Goal: Download file/media

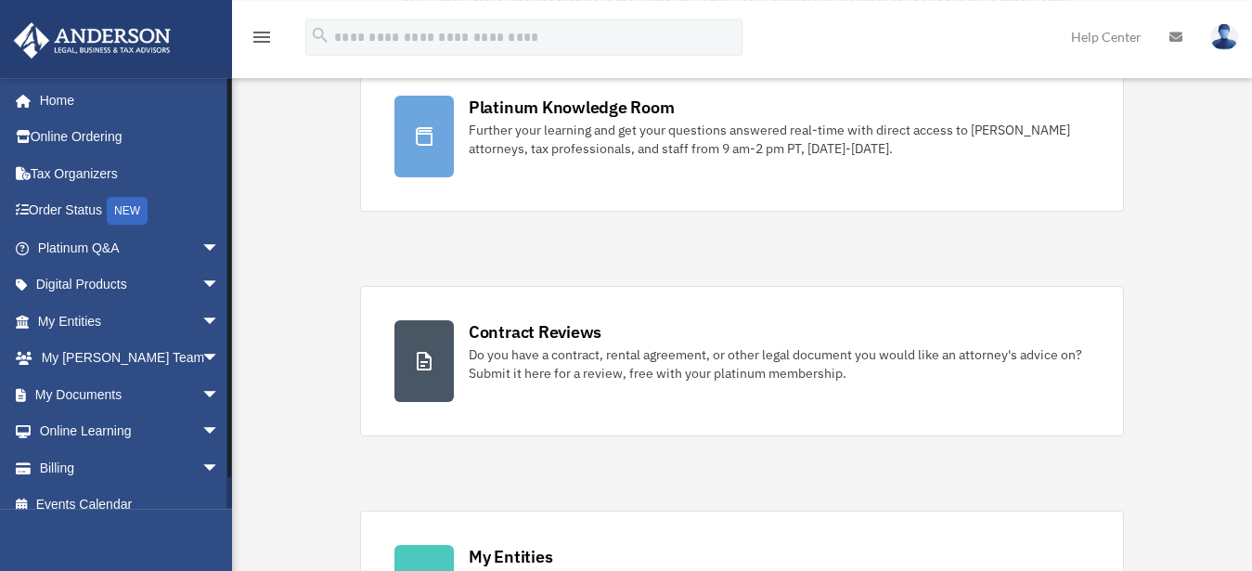
scroll to position [189, 0]
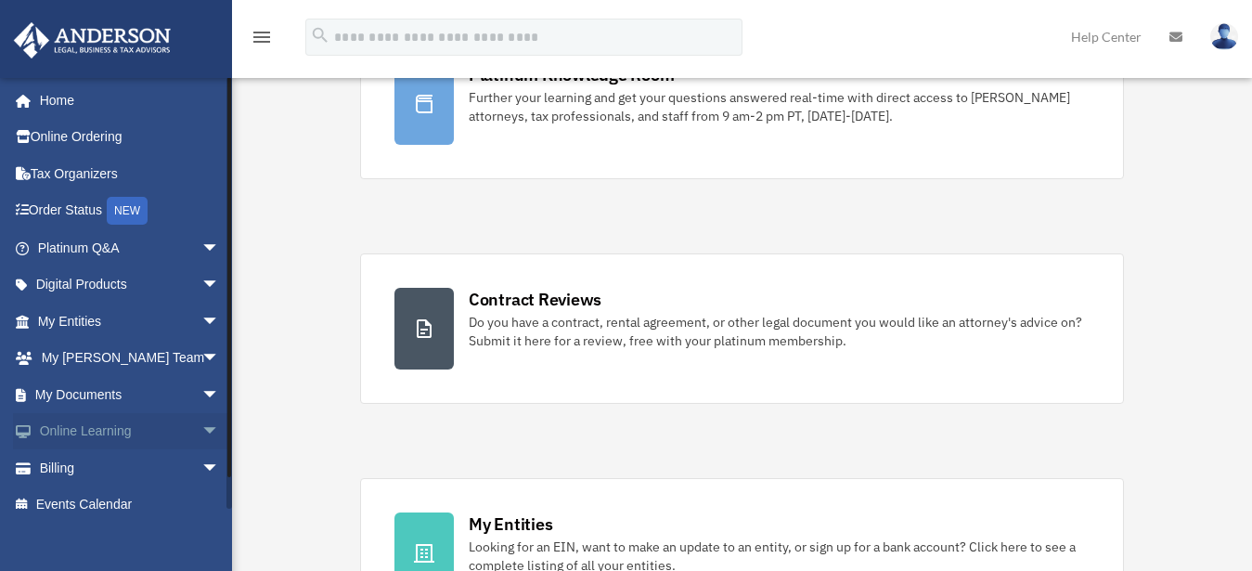
click at [201, 429] on span "arrow_drop_down" at bounding box center [219, 432] width 37 height 38
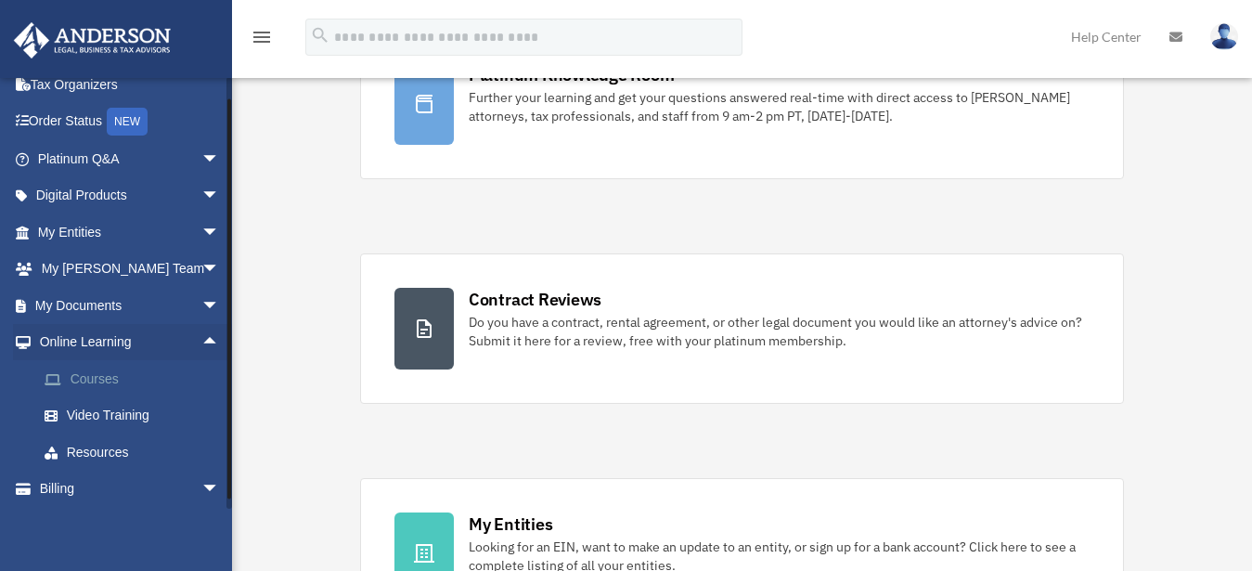
scroll to position [129, 0]
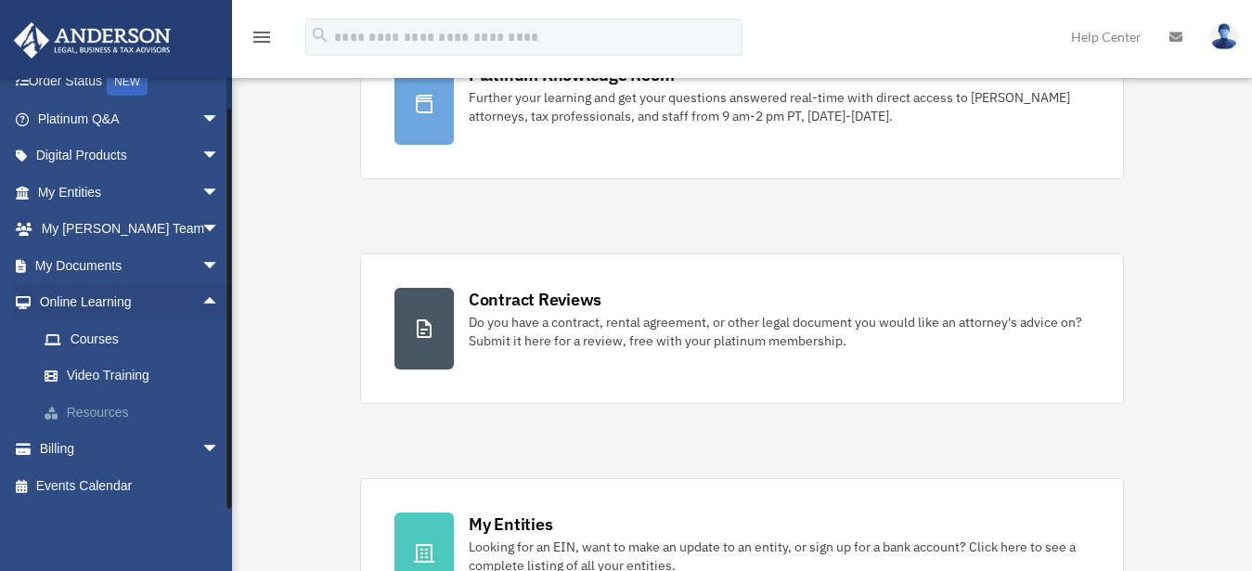
click at [92, 409] on link "Resources" at bounding box center [137, 411] width 222 height 37
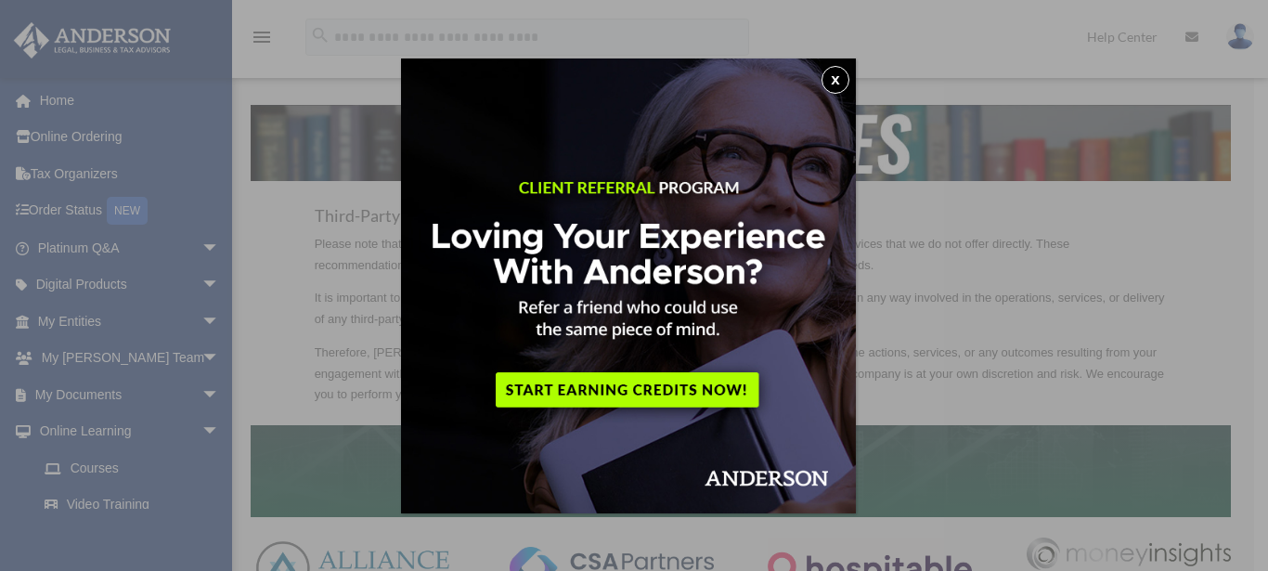
click at [841, 79] on button "x" at bounding box center [835, 80] width 28 height 28
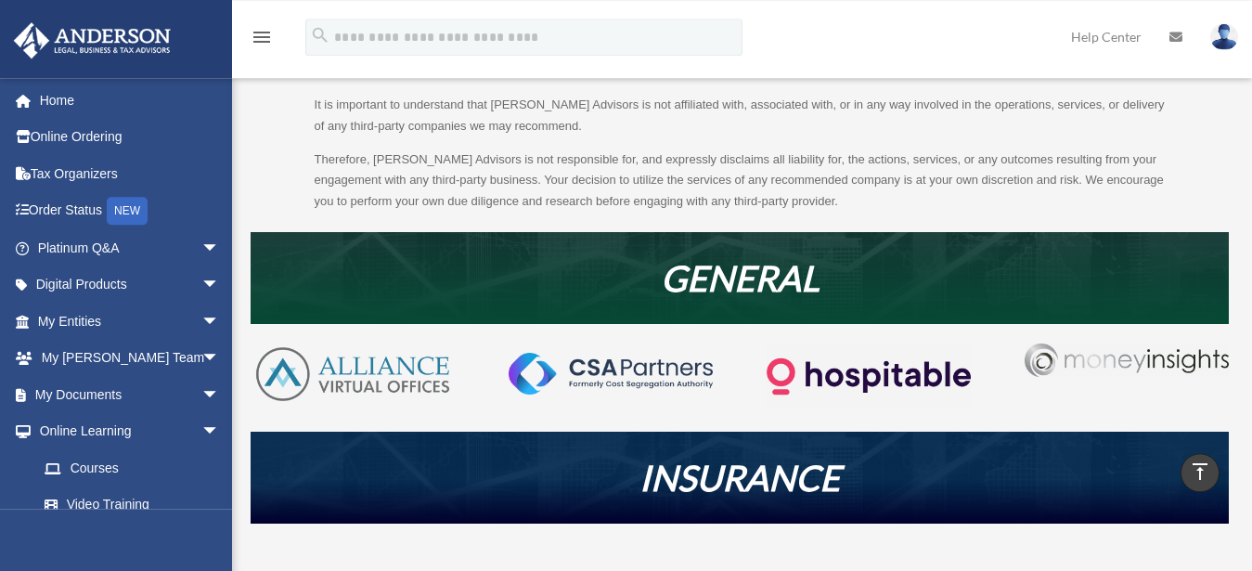
scroll to position [78, 0]
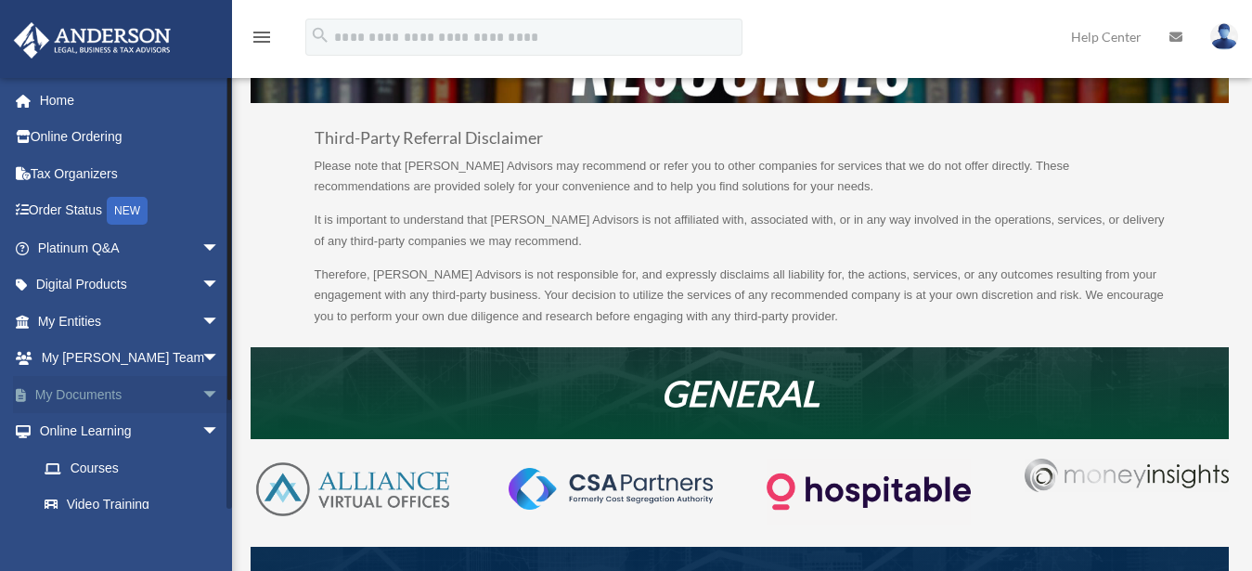
click at [201, 392] on span "arrow_drop_down" at bounding box center [219, 395] width 37 height 38
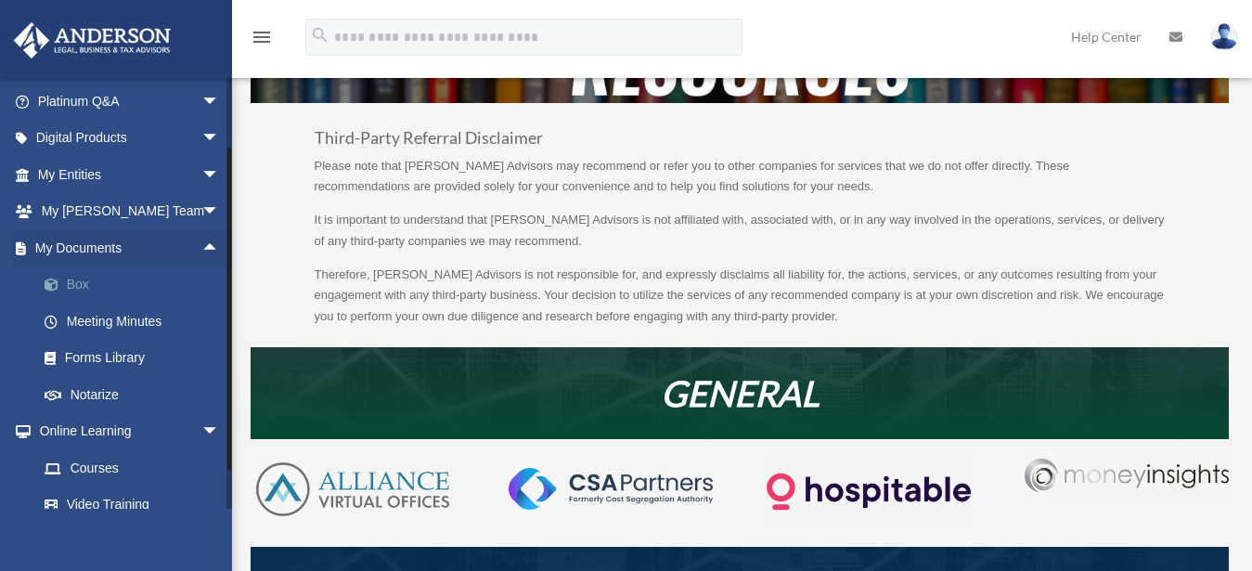
scroll to position [178, 0]
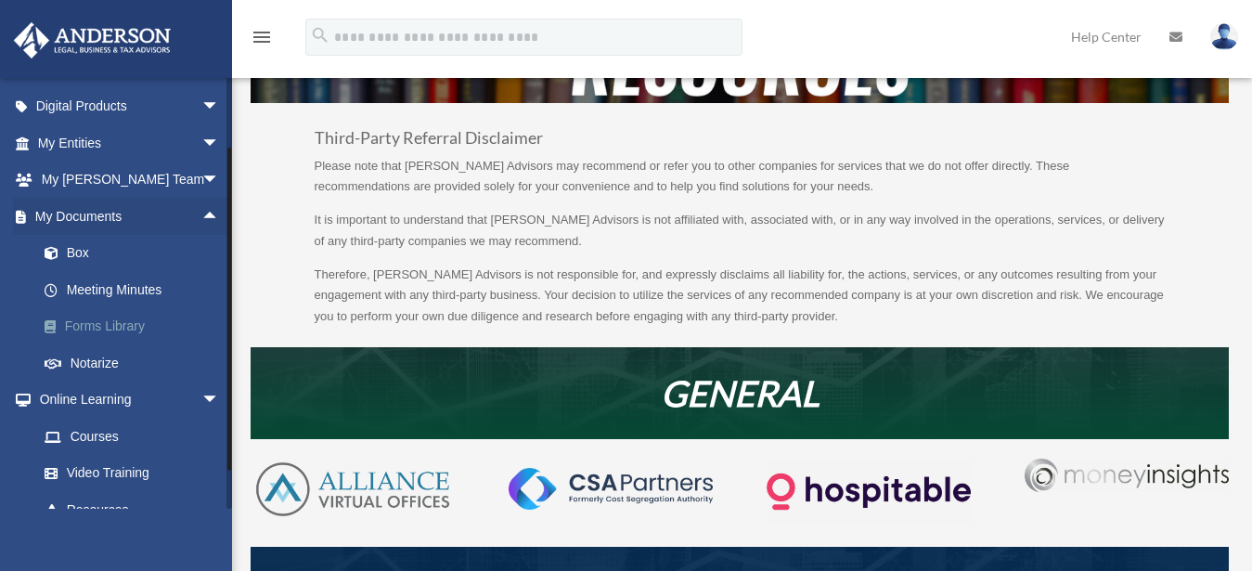
click at [119, 327] on link "Forms Library" at bounding box center [137, 326] width 222 height 37
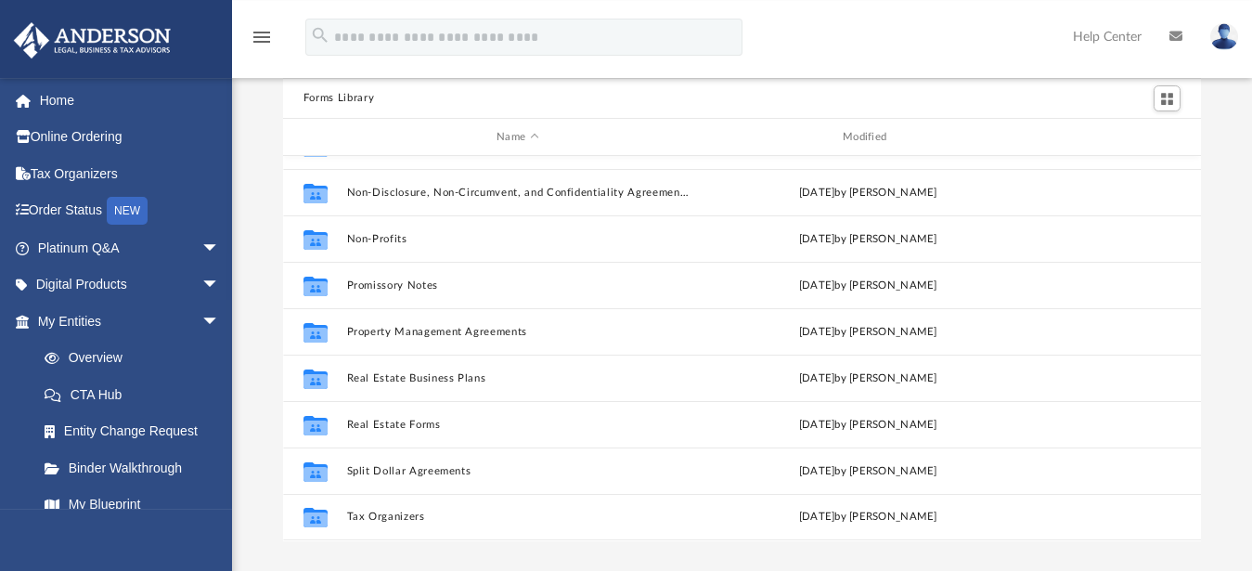
scroll to position [189, 0]
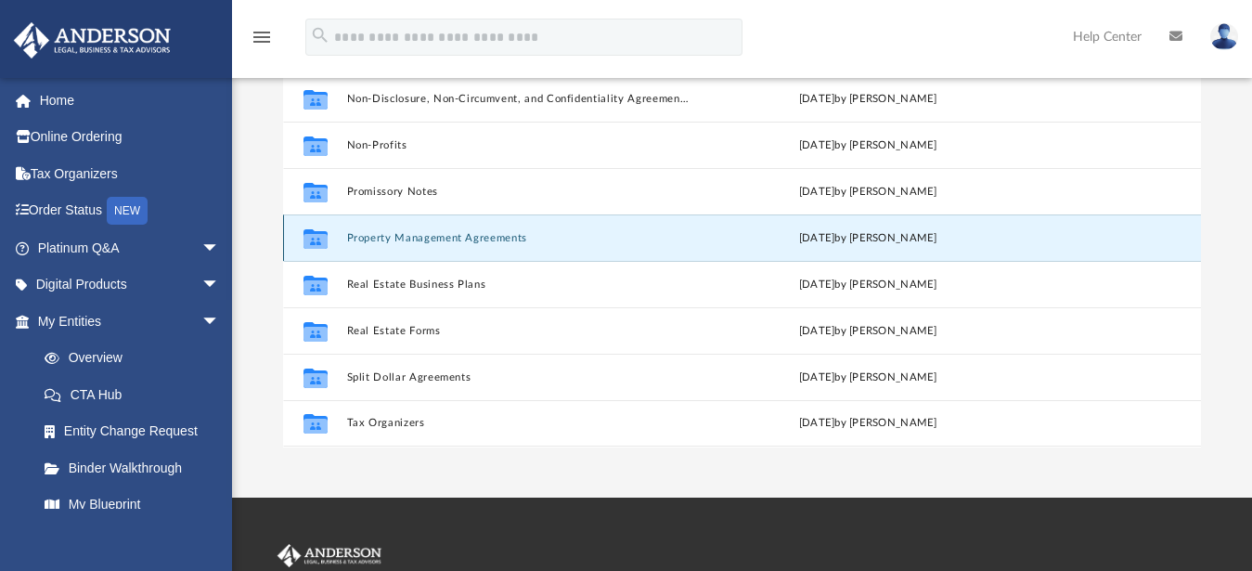
click at [432, 236] on button "Property Management Agreements" at bounding box center [517, 238] width 342 height 12
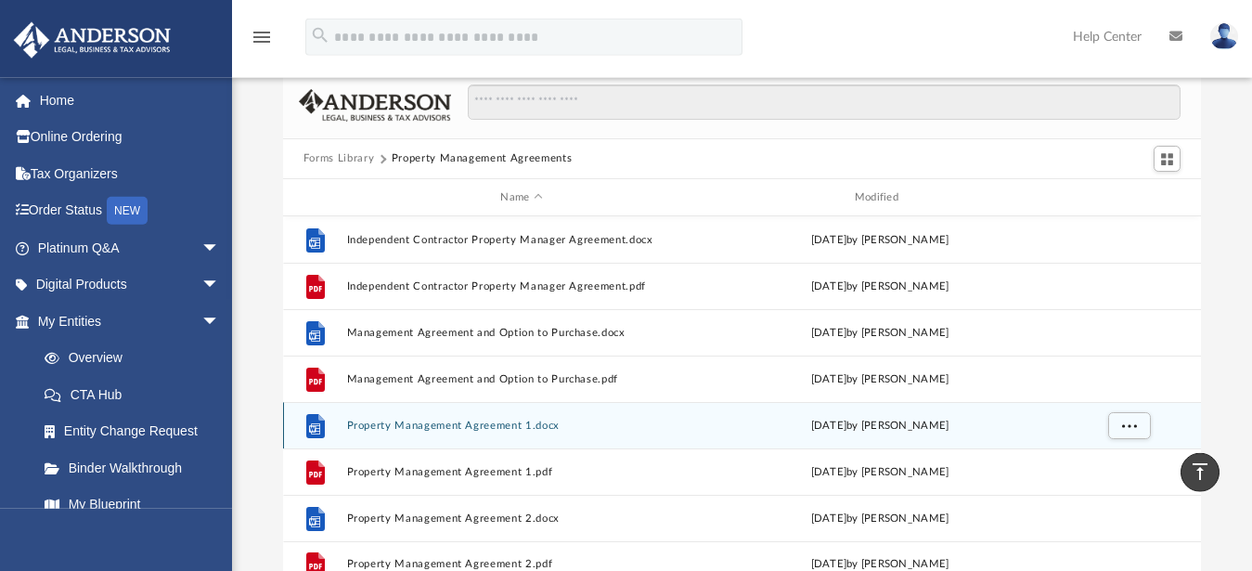
scroll to position [0, 0]
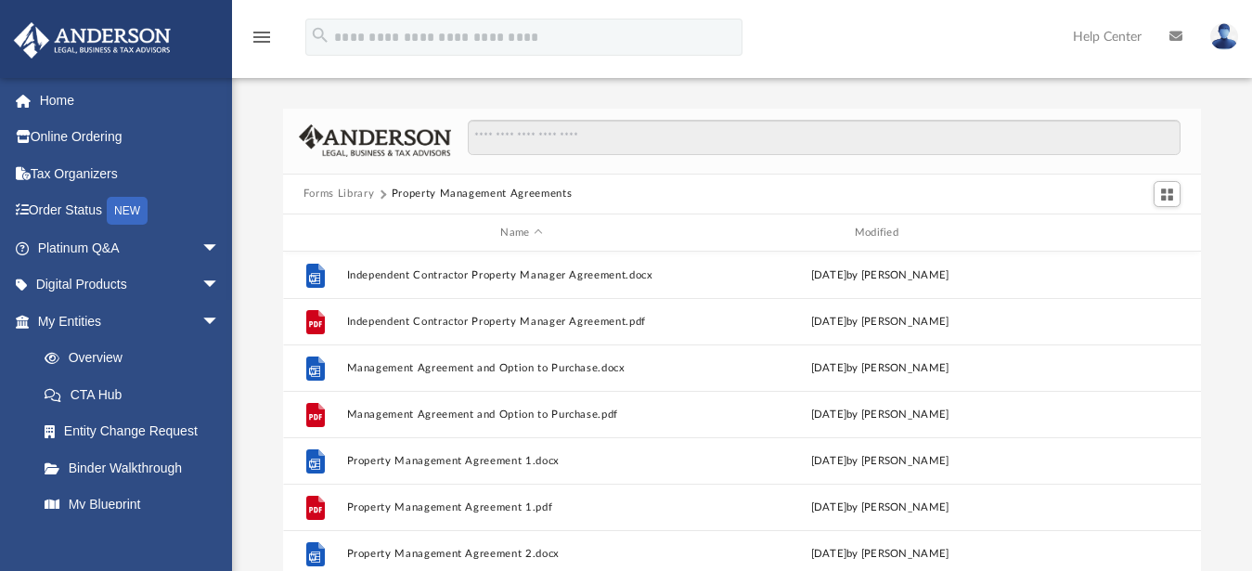
click at [348, 194] on button "Forms Library" at bounding box center [338, 194] width 71 height 17
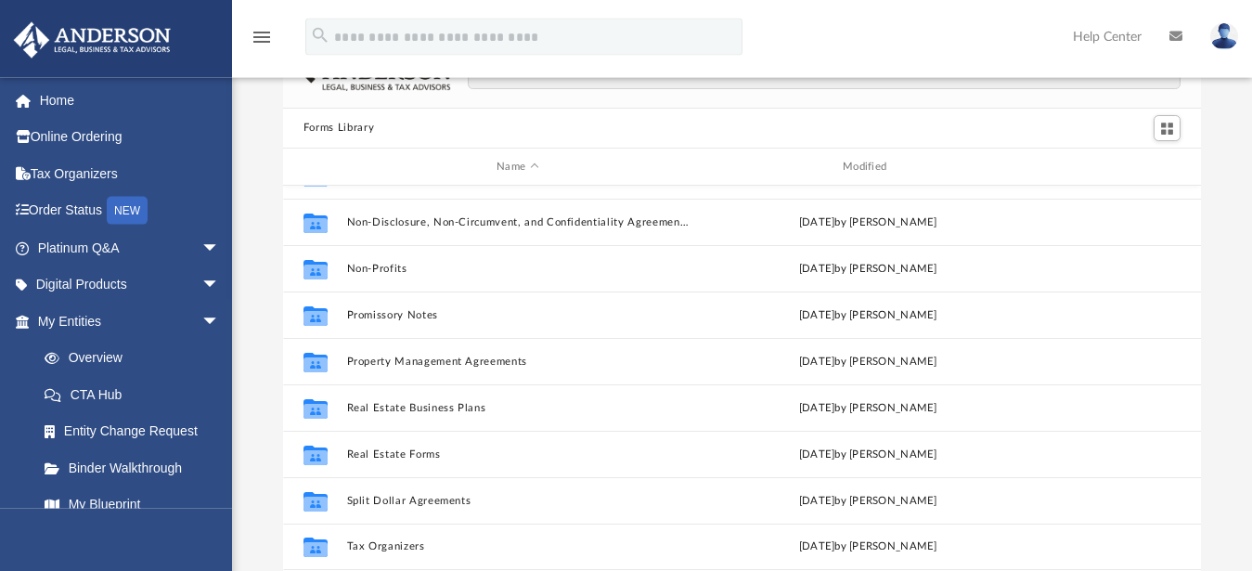
scroll to position [95, 0]
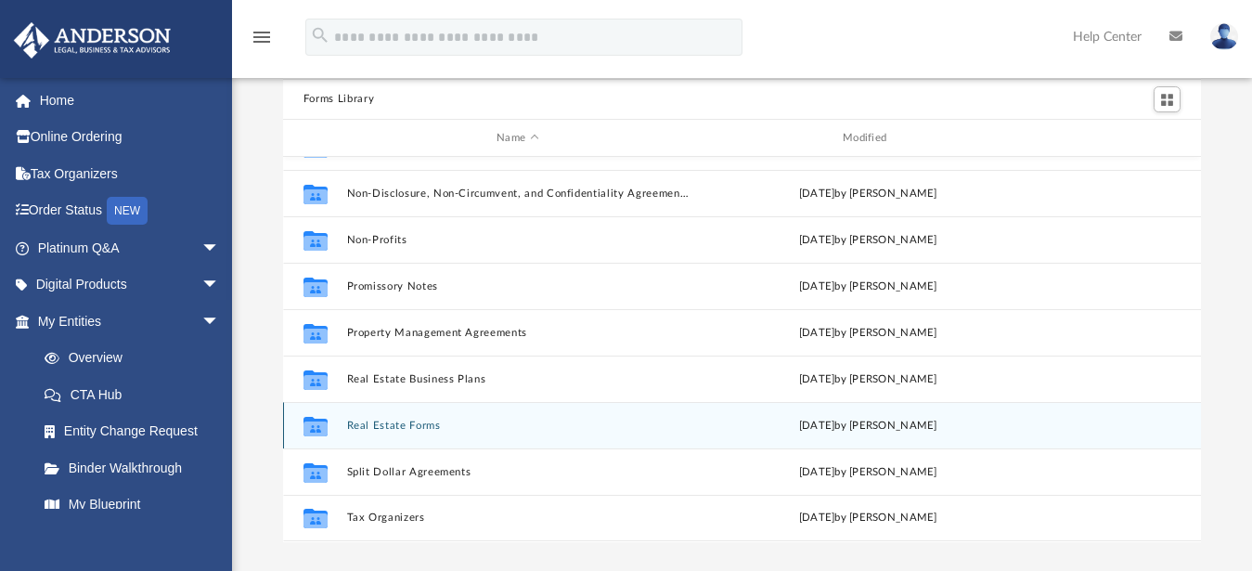
click at [350, 418] on div "Collaborated Folder Real Estate Forms Mon Sep 11 2023 by Mary Acree" at bounding box center [742, 425] width 918 height 46
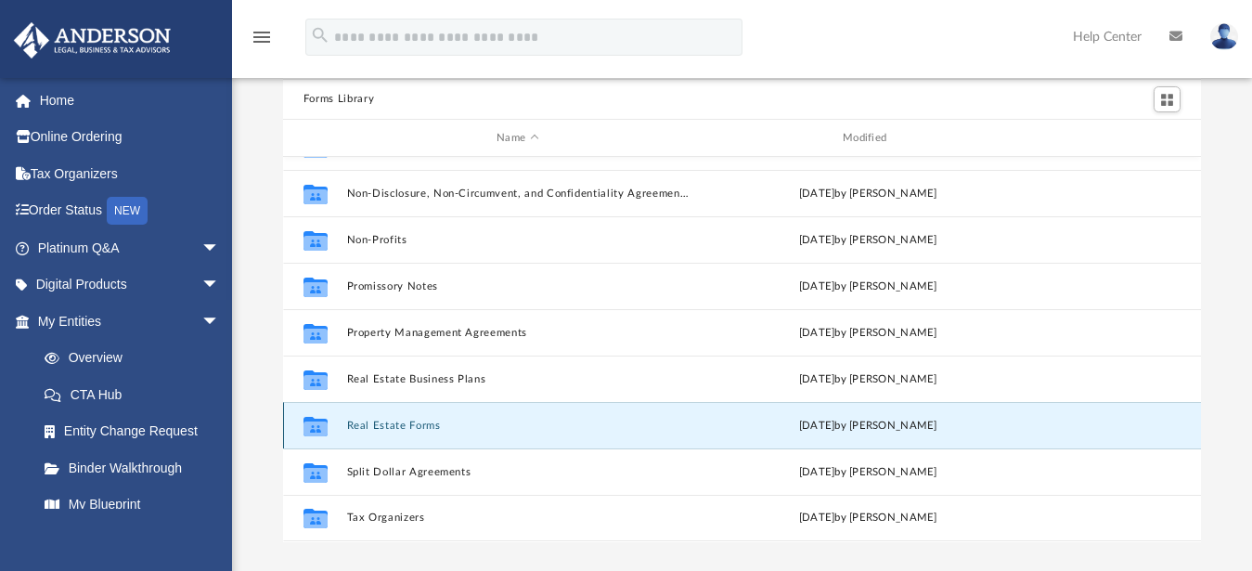
click at [328, 424] on icon "Collaborated Folder" at bounding box center [316, 426] width 30 height 30
click at [413, 426] on button "Real Estate Forms" at bounding box center [517, 425] width 342 height 12
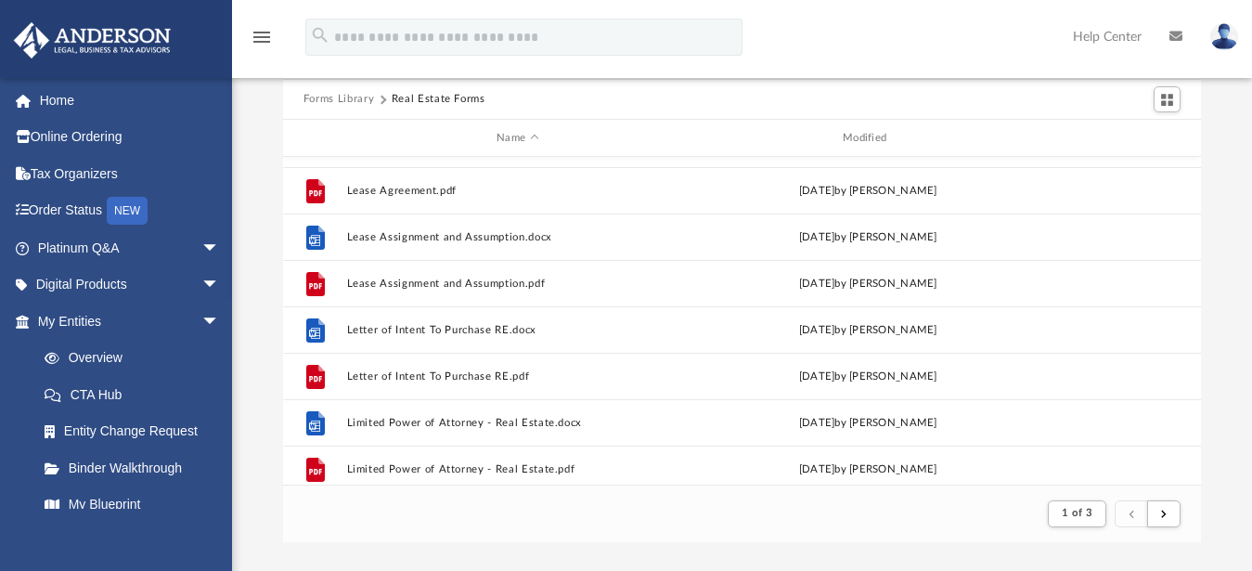
scroll to position [1051, 0]
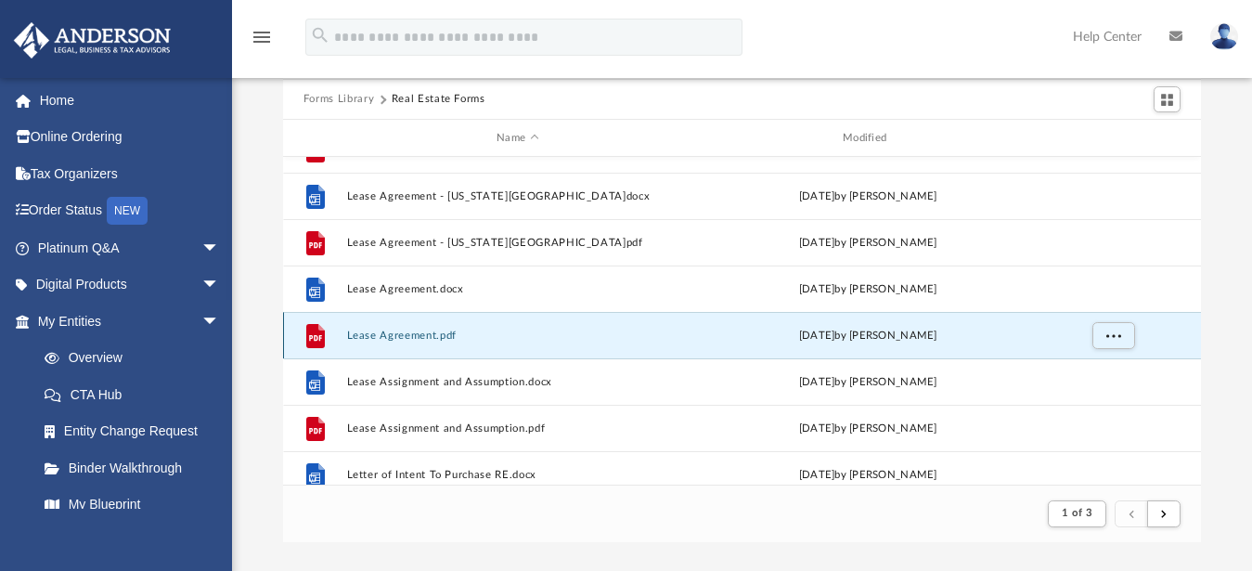
click at [388, 337] on button "Lease Agreement.pdf" at bounding box center [517, 335] width 342 height 12
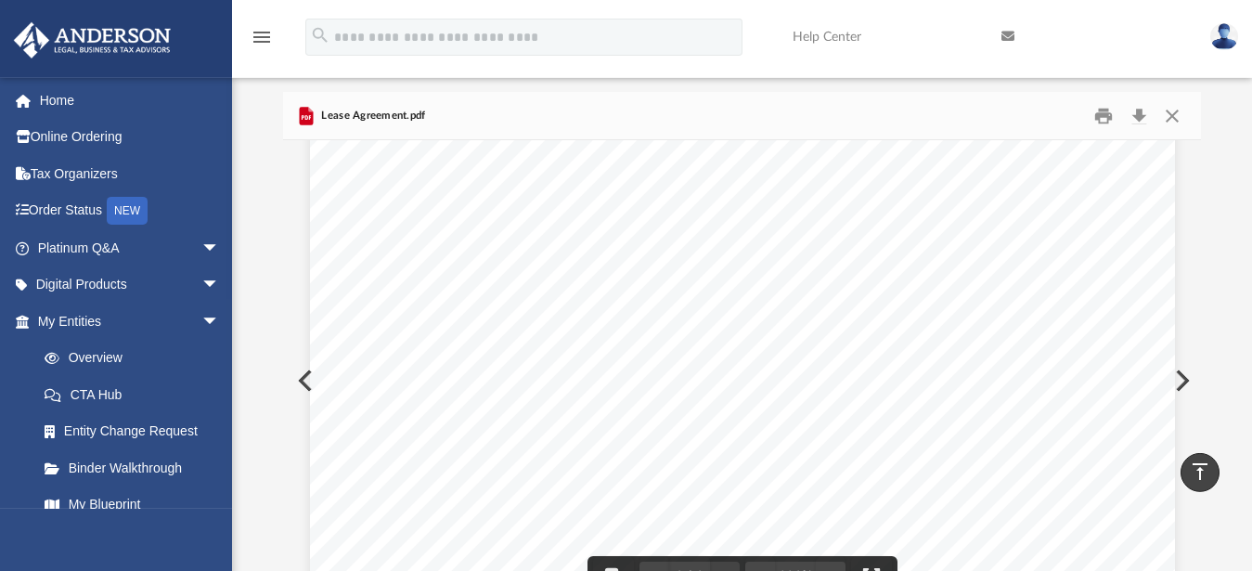
scroll to position [0, 0]
